Goal: Find specific page/section: Find specific page/section

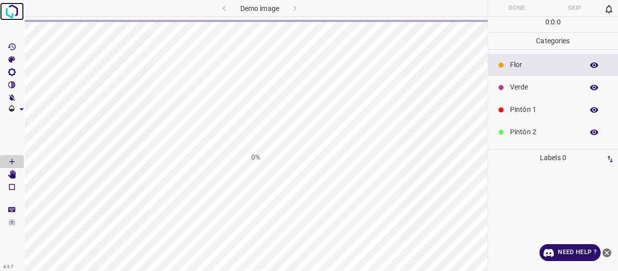
click at [9, 11] on img at bounding box center [12, 11] width 18 height 18
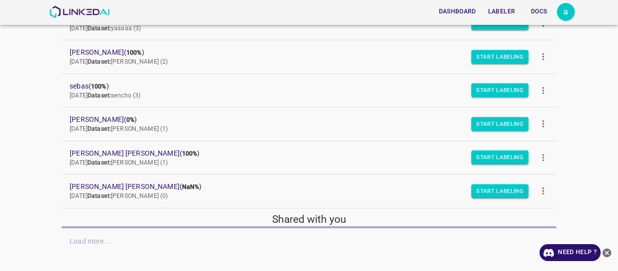
scroll to position [142, 0]
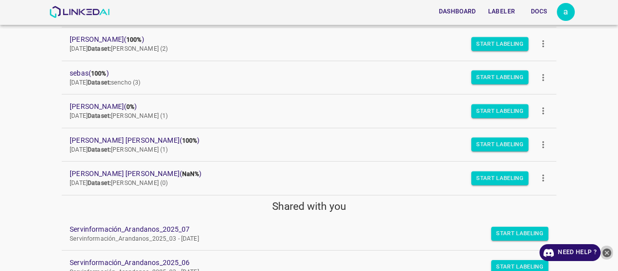
click at [609, 248] on icon "close-help" at bounding box center [607, 252] width 9 height 9
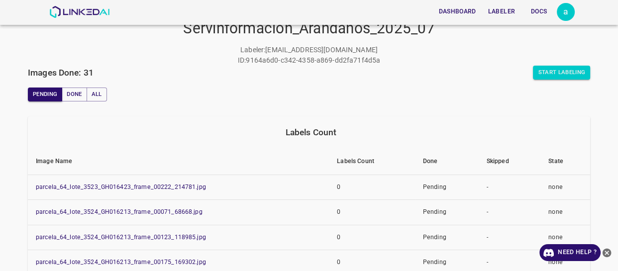
scroll to position [33, 0]
